Goal: Task Accomplishment & Management: Use online tool/utility

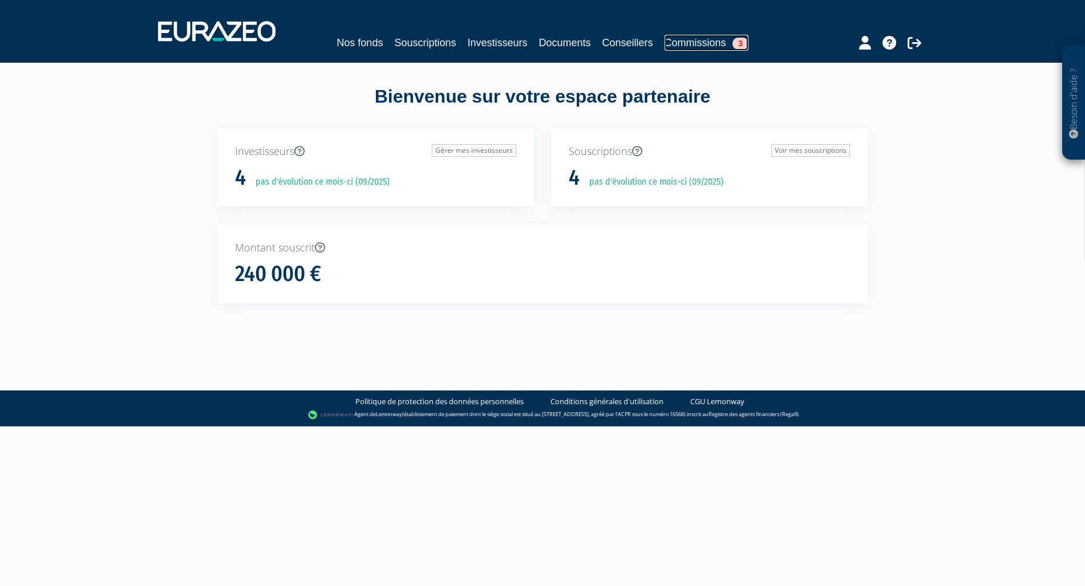
click at [706, 44] on link "Commissions 3" at bounding box center [707, 43] width 84 height 16
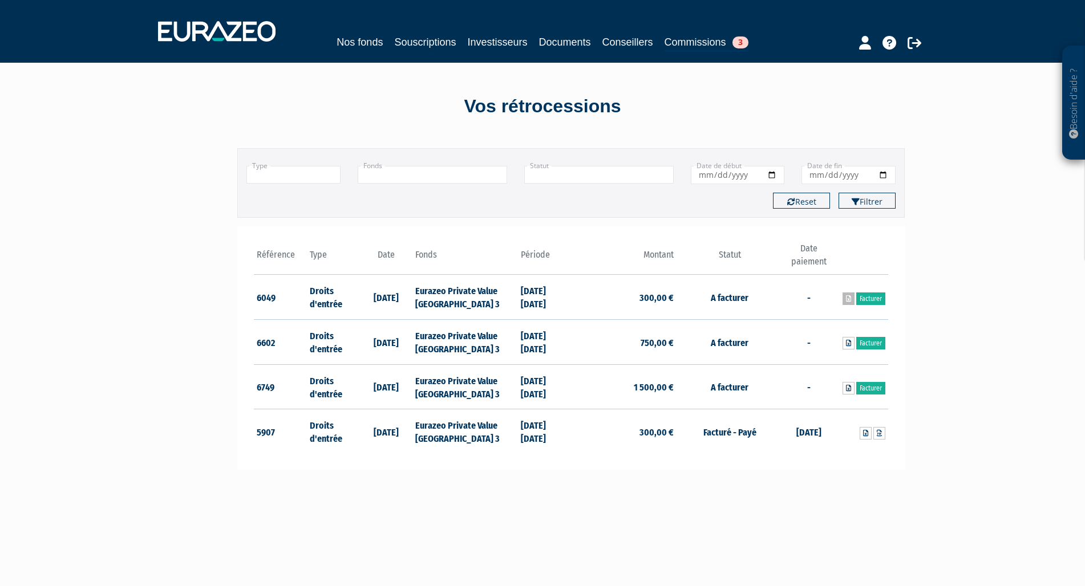
click at [848, 299] on icon at bounding box center [848, 298] width 5 height 7
click at [847, 345] on icon at bounding box center [848, 343] width 5 height 7
click at [850, 391] on icon at bounding box center [848, 388] width 5 height 7
click at [871, 300] on link "Facturer" at bounding box center [870, 299] width 29 height 13
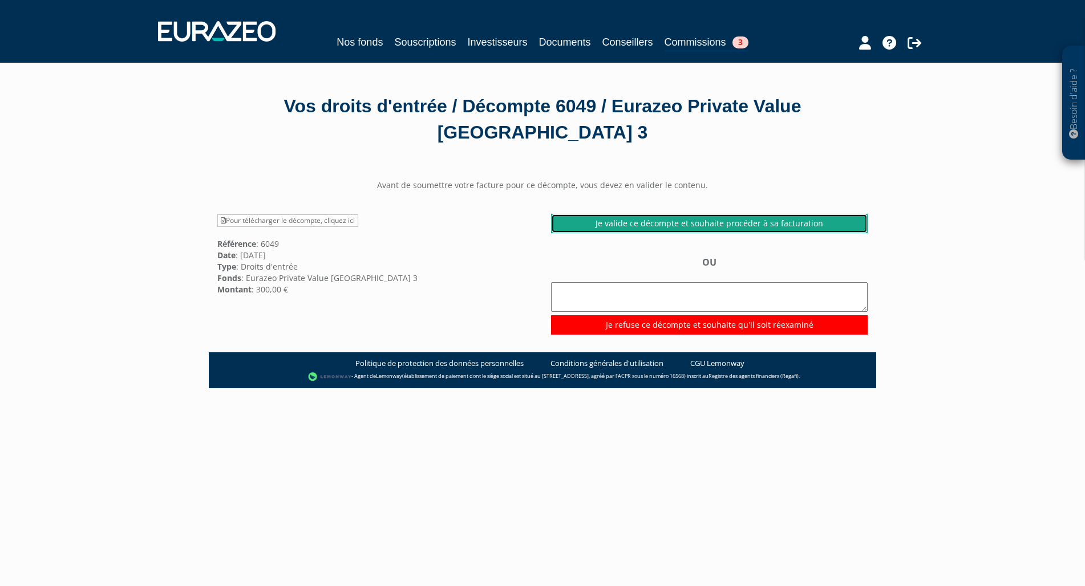
click at [730, 222] on link "Je valide ce décompte et souhaite procéder à sa facturation" at bounding box center [709, 223] width 317 height 19
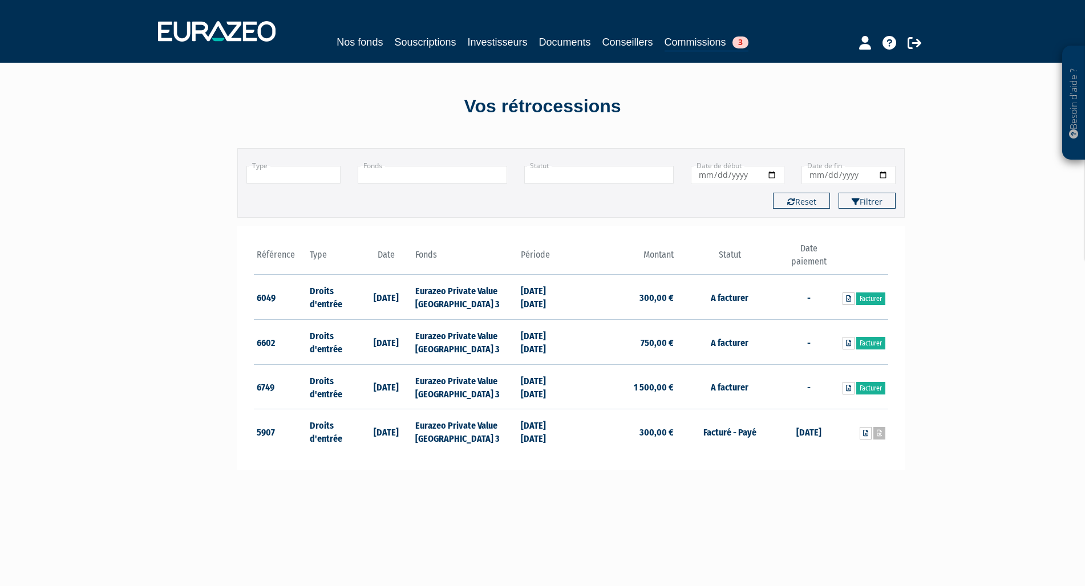
click at [881, 435] on icon at bounding box center [879, 433] width 5 height 7
click at [878, 389] on link "Facturer" at bounding box center [870, 388] width 29 height 13
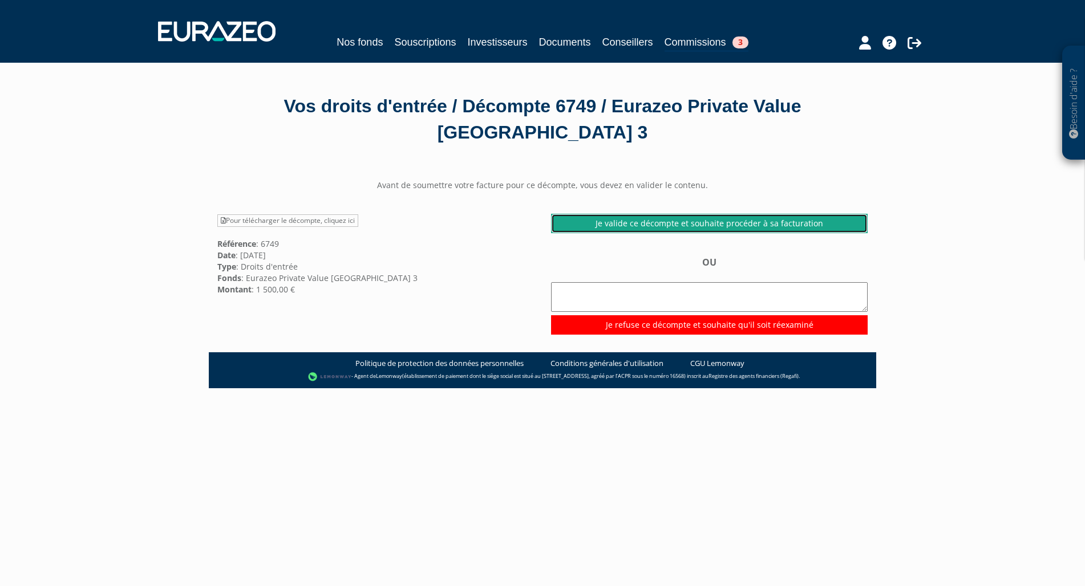
click at [684, 225] on link "Je valide ce décompte et souhaite procéder à sa facturation" at bounding box center [709, 223] width 317 height 19
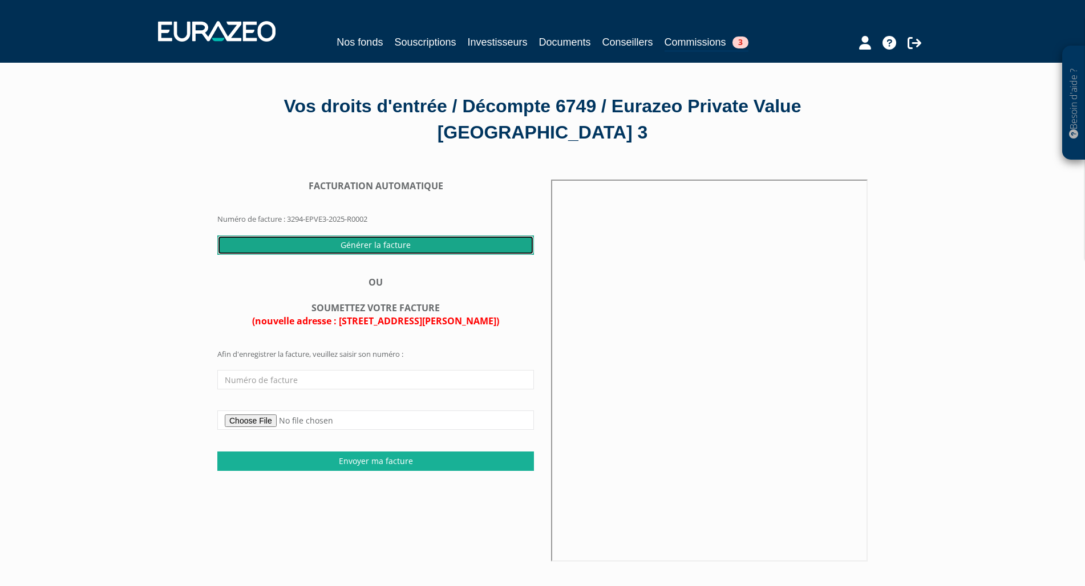
click at [403, 241] on input "Générer la facture" at bounding box center [375, 245] width 317 height 19
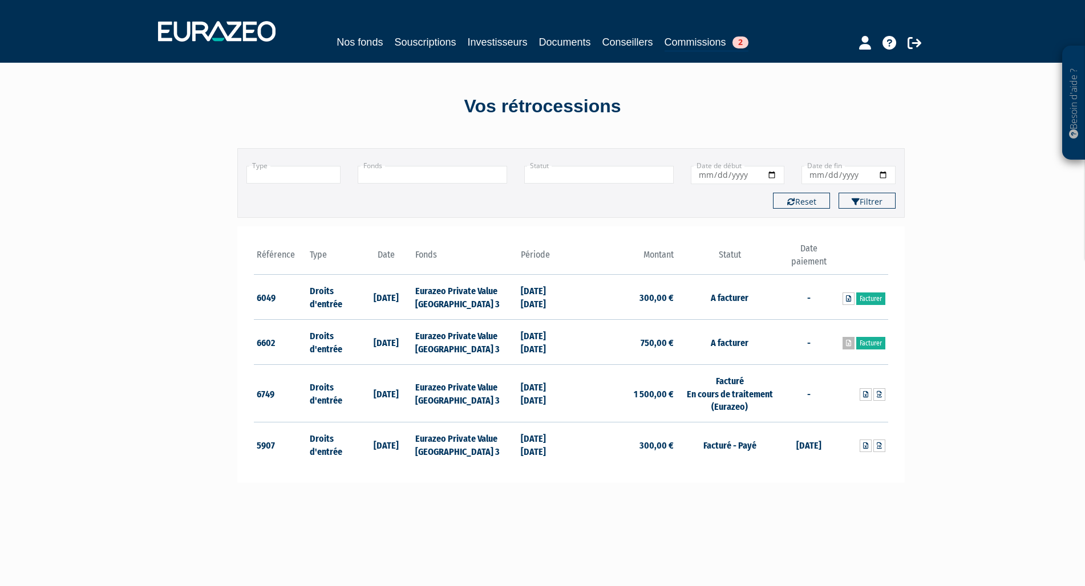
click at [848, 343] on icon at bounding box center [848, 343] width 5 height 7
click at [870, 298] on link "Facturer" at bounding box center [870, 299] width 29 height 13
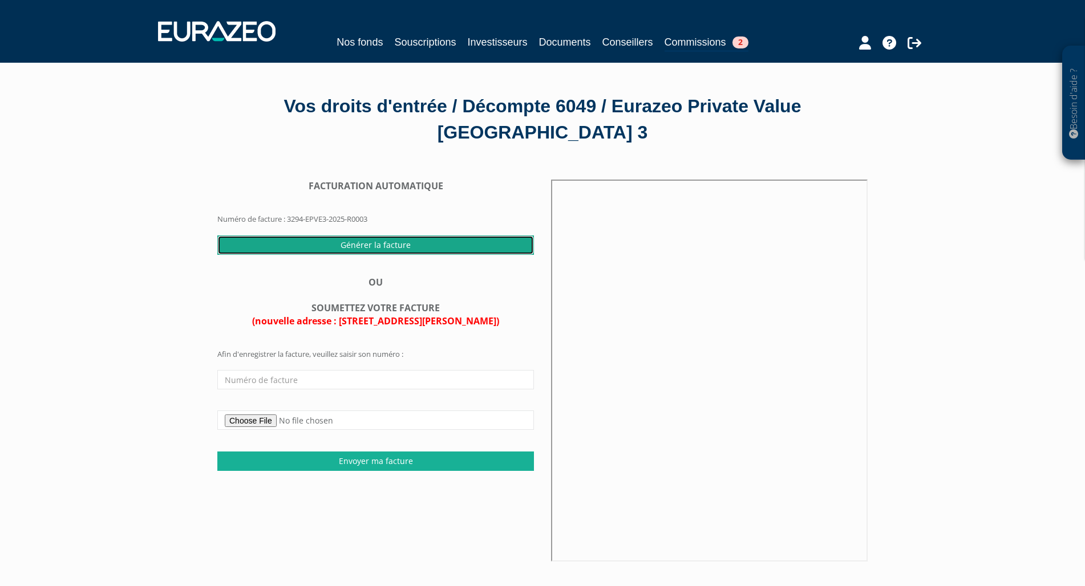
click at [384, 246] on input "Générer la facture" at bounding box center [375, 245] width 317 height 19
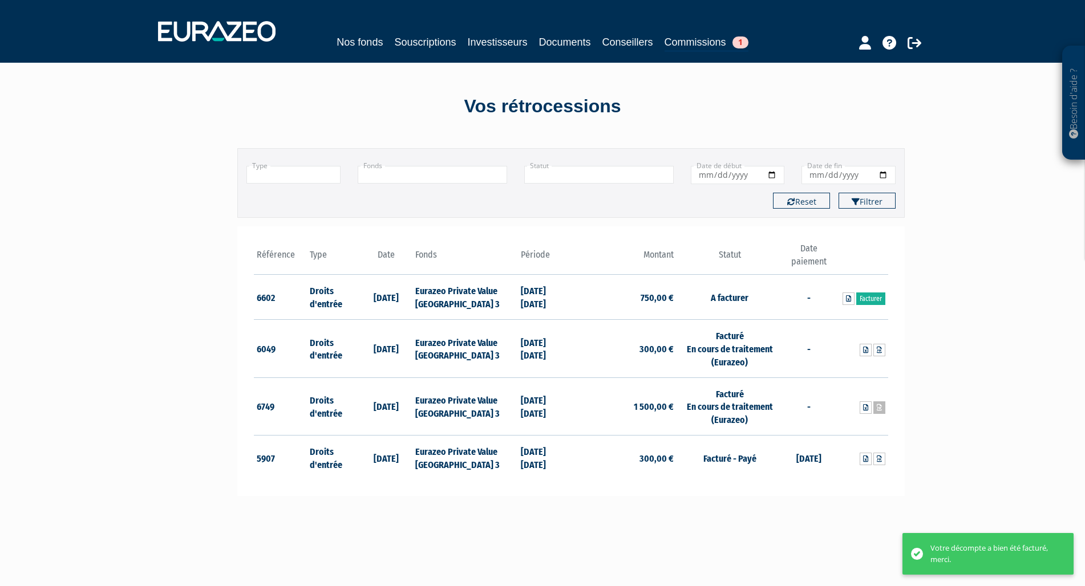
click at [878, 408] on icon at bounding box center [879, 407] width 5 height 7
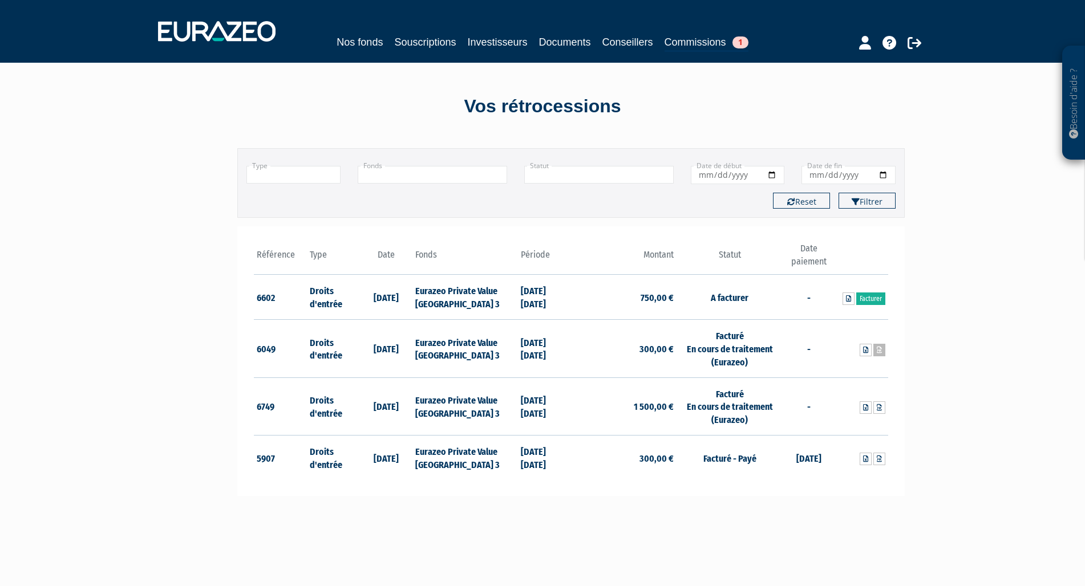
click at [880, 349] on icon at bounding box center [879, 350] width 5 height 7
click at [879, 301] on link "Facturer" at bounding box center [870, 299] width 29 height 13
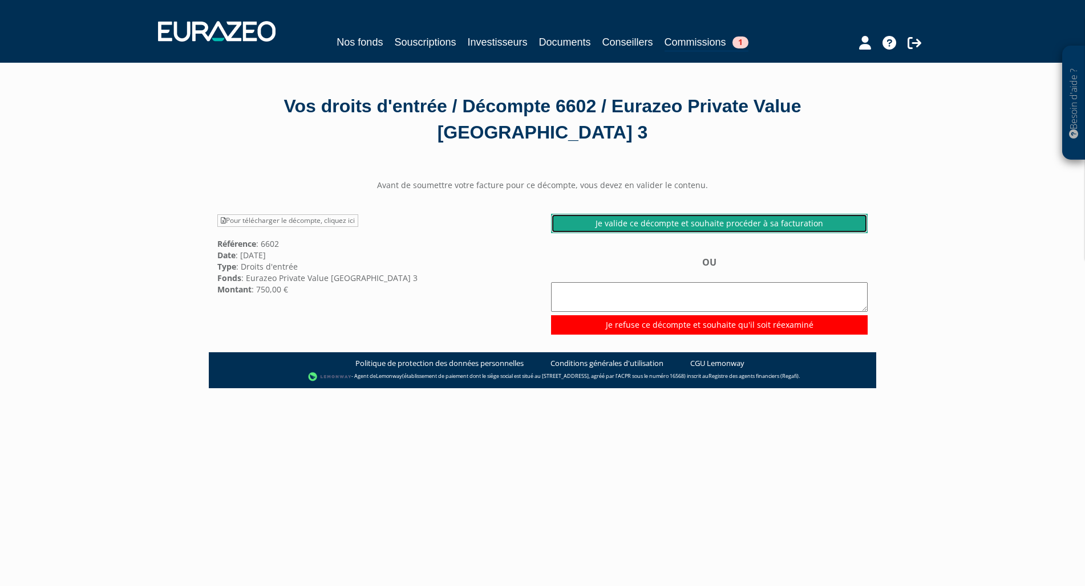
click at [691, 220] on link "Je valide ce décompte et souhaite procéder à sa facturation" at bounding box center [709, 223] width 317 height 19
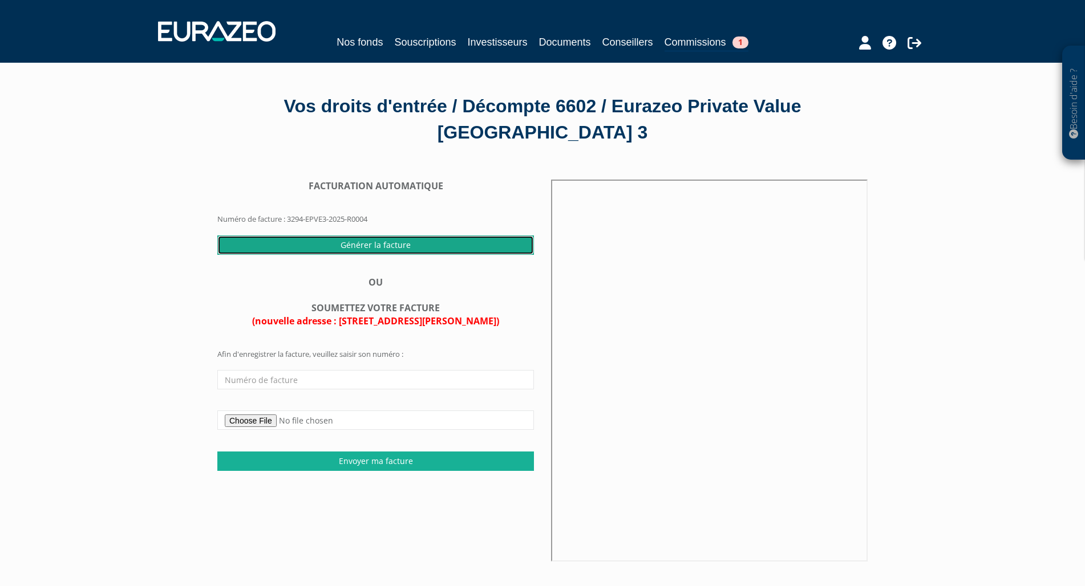
click at [387, 244] on input "Générer la facture" at bounding box center [375, 245] width 317 height 19
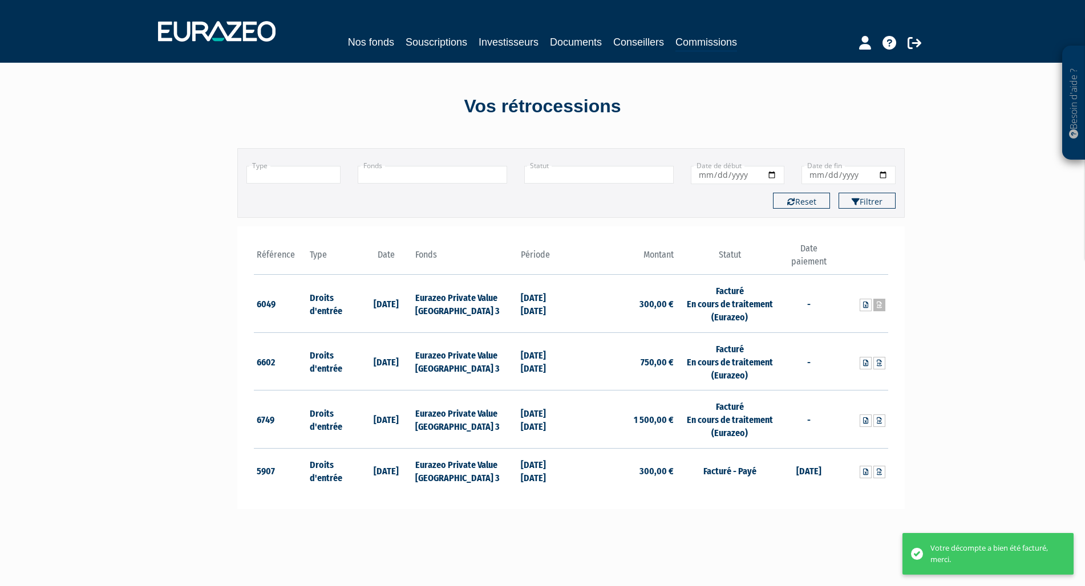
click at [878, 307] on icon at bounding box center [879, 305] width 5 height 7
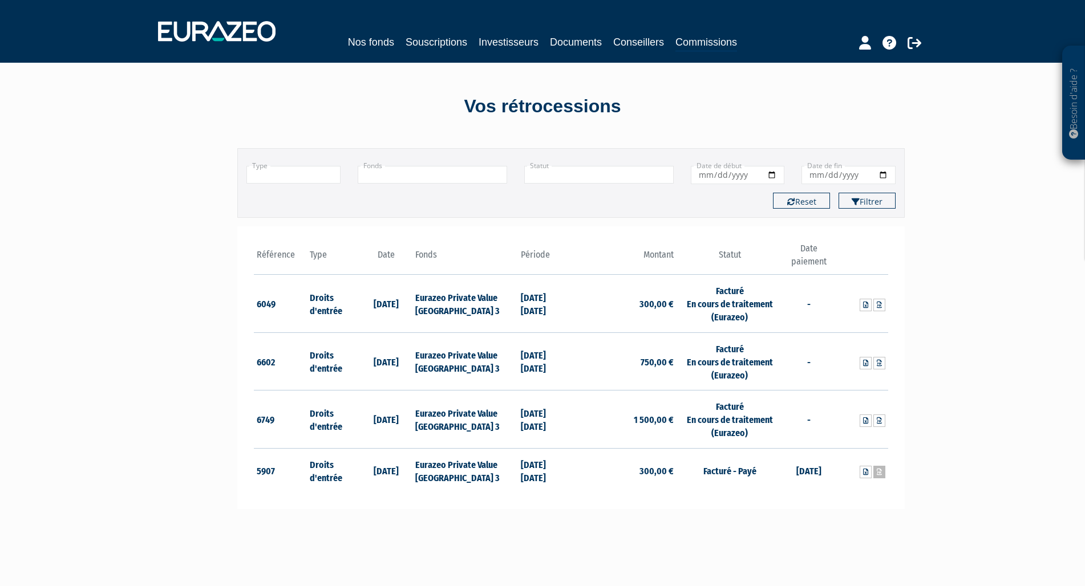
click at [883, 476] on link at bounding box center [879, 472] width 12 height 13
click at [880, 367] on icon at bounding box center [879, 363] width 5 height 7
click at [864, 476] on icon at bounding box center [865, 472] width 5 height 7
